Goal: Information Seeking & Learning: Learn about a topic

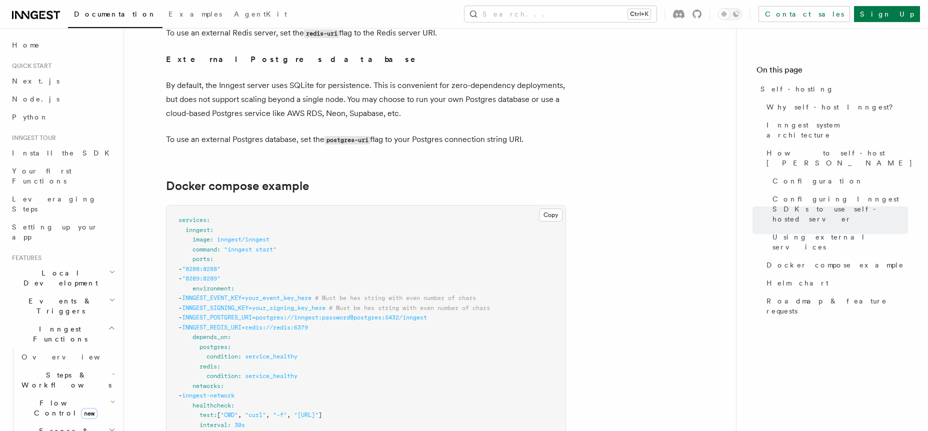
scroll to position [2499, 0]
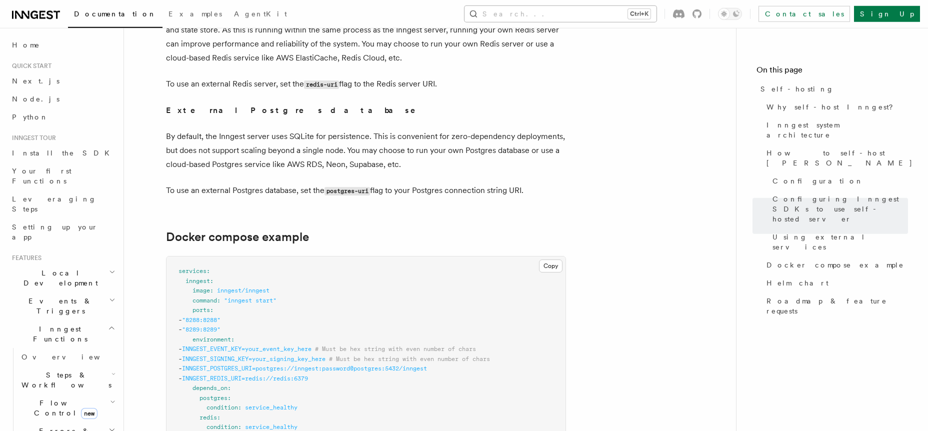
click at [571, 13] on button "Search... Ctrl+K" at bounding box center [560, 14] width 192 height 16
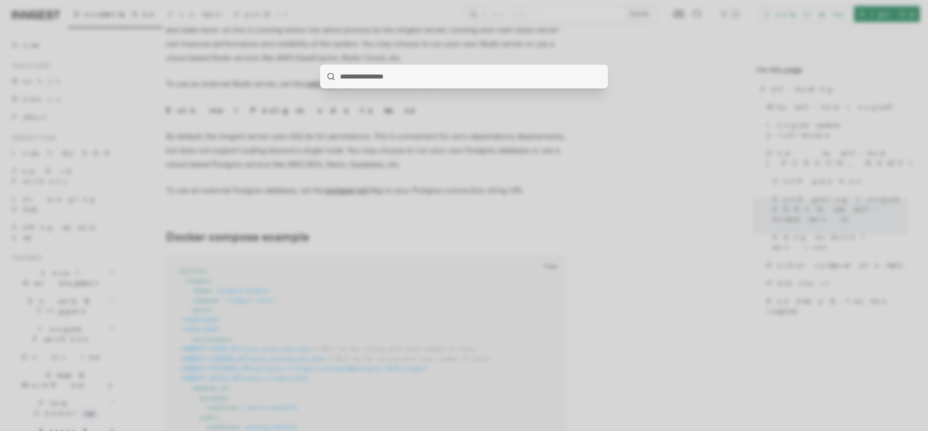
click at [577, 14] on div at bounding box center [464, 215] width 928 height 431
click at [417, 79] on input "search" at bounding box center [464, 76] width 288 height 24
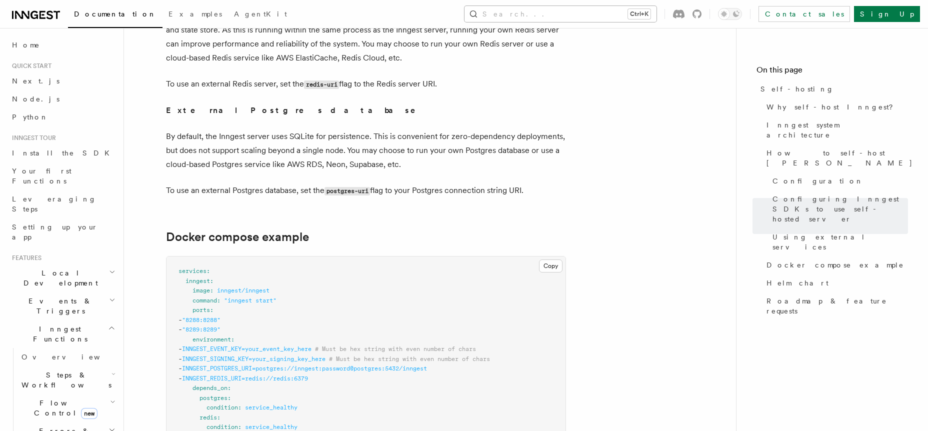
click at [607, 18] on button "Search... Ctrl+K" at bounding box center [560, 14] width 192 height 16
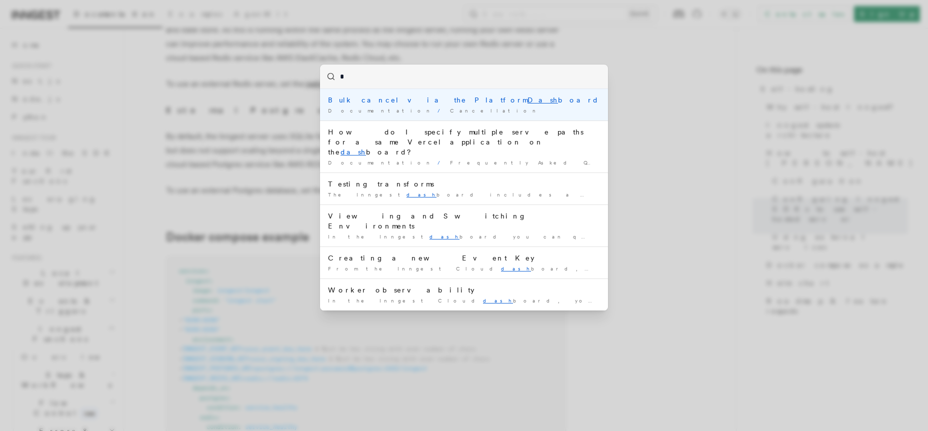
type input "**"
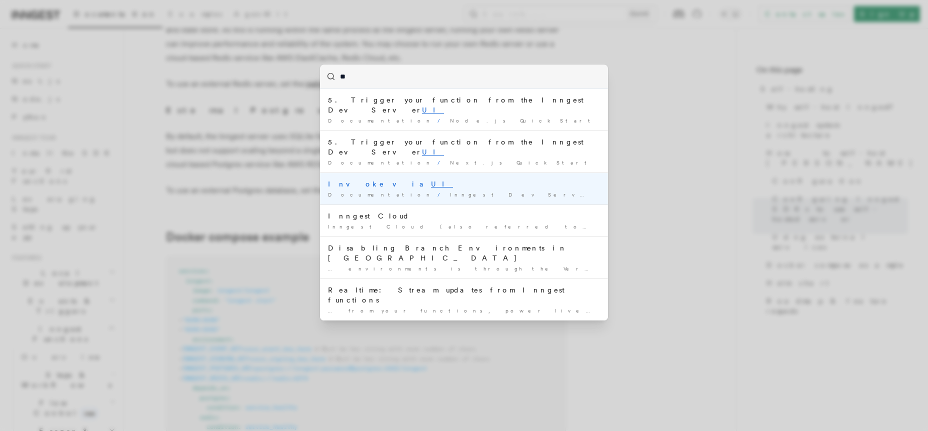
click at [341, 179] on div "Invoke via UI" at bounding box center [464, 184] width 272 height 10
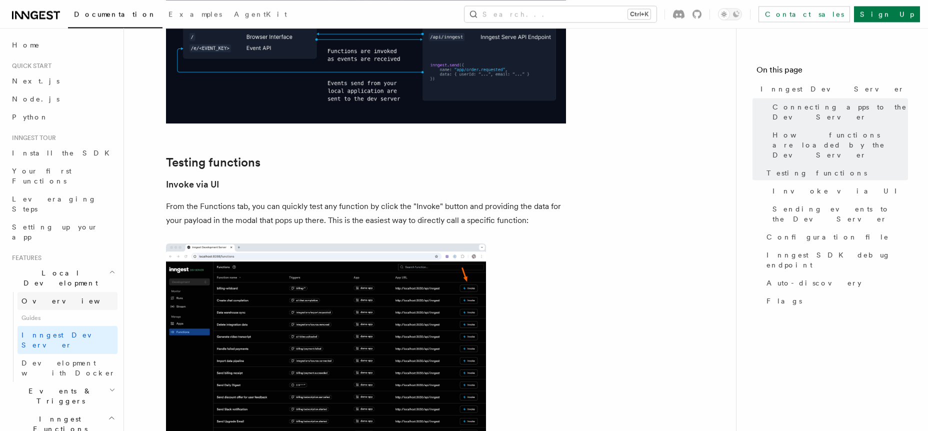
scroll to position [57, 0]
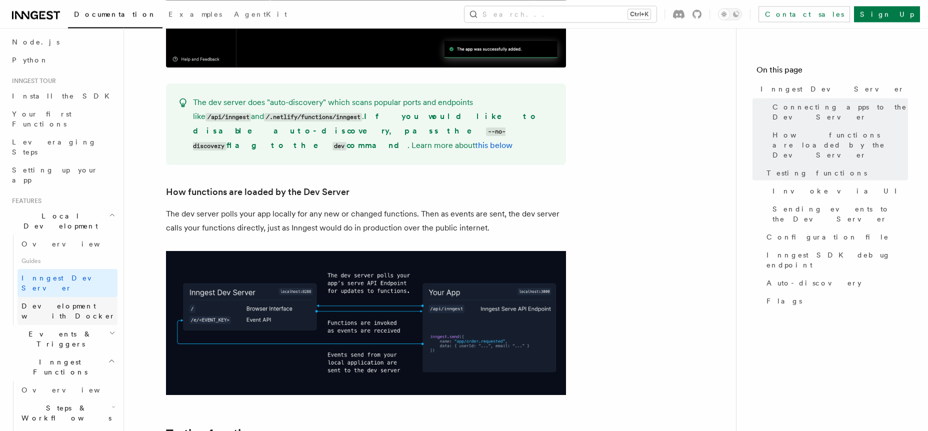
click at [67, 302] on span "Development with Docker" at bounding box center [68, 311] width 94 height 18
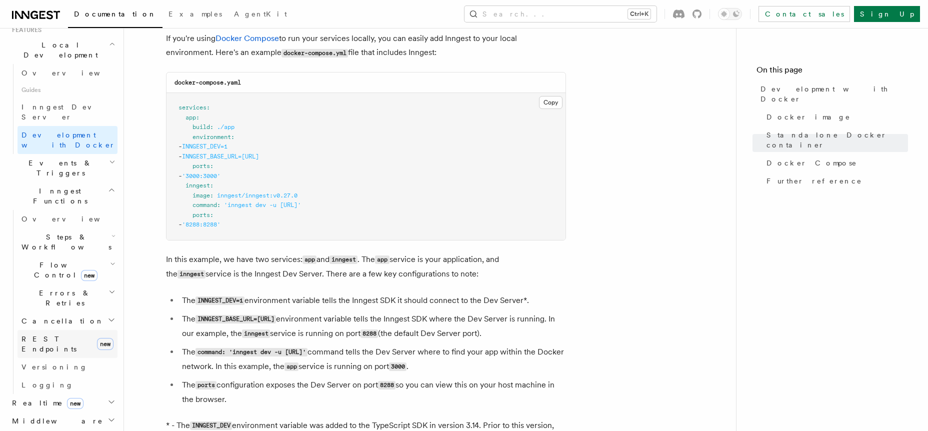
scroll to position [342, 0]
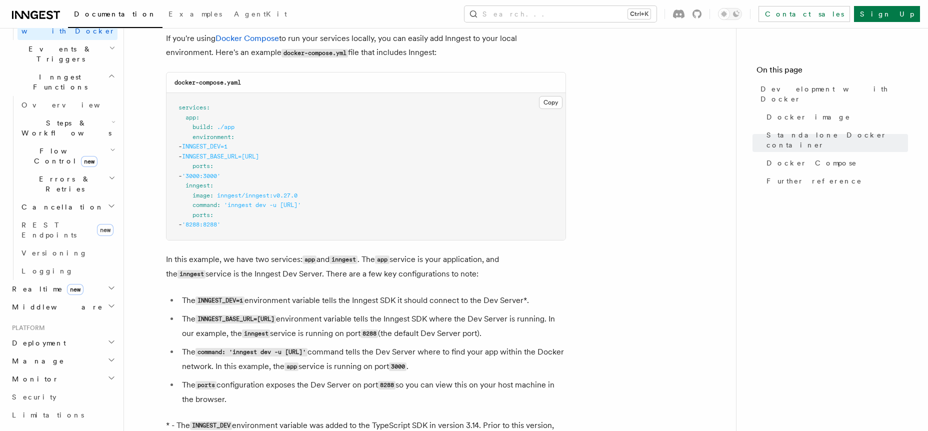
click at [56, 334] on h2 "Deployment" at bounding box center [62, 343] width 109 height 18
